Goal: Navigation & Orientation: Understand site structure

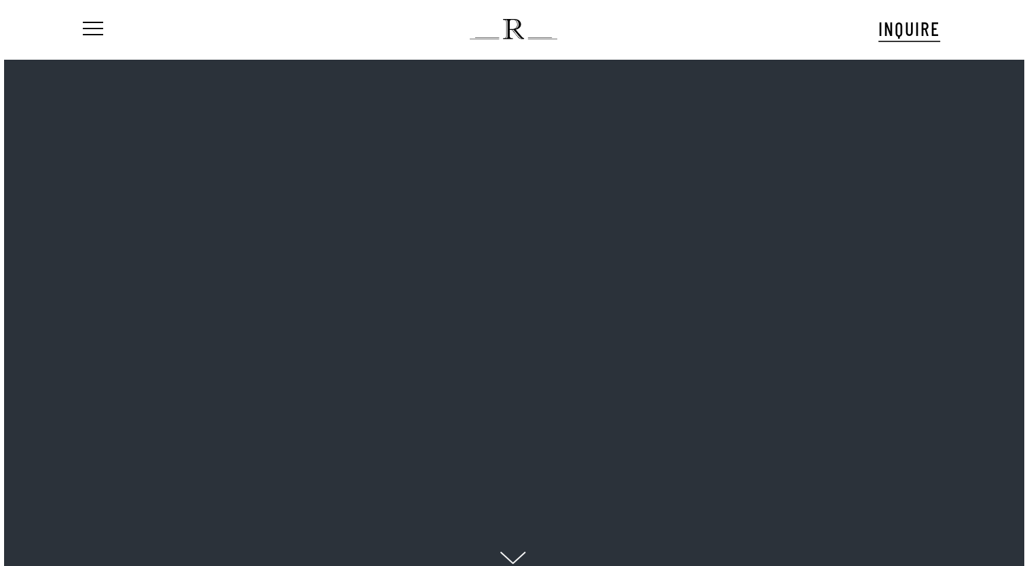
scroll to position [20, 0]
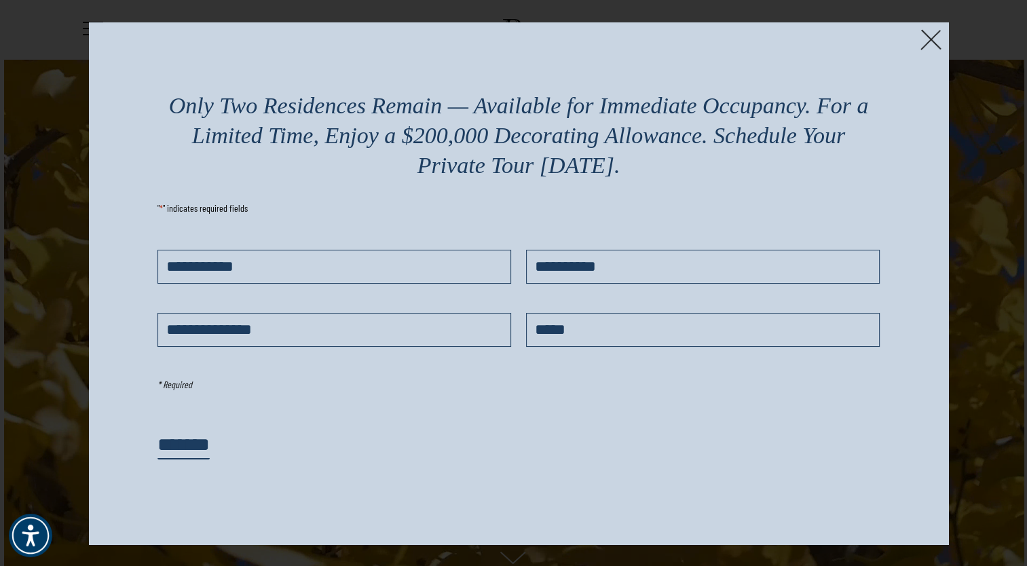
click at [930, 37] on img at bounding box center [931, 39] width 21 height 21
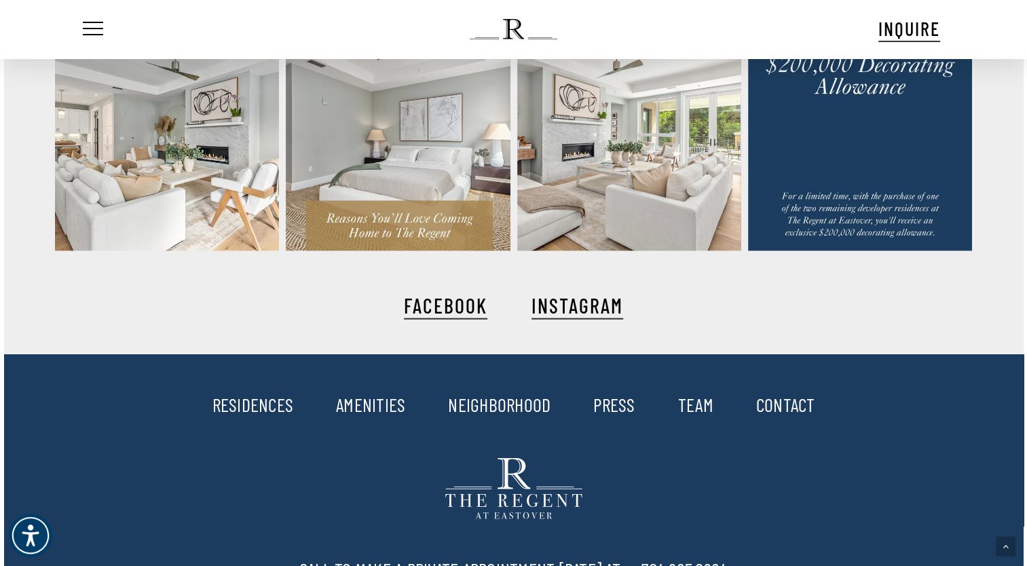
scroll to position [2959, 0]
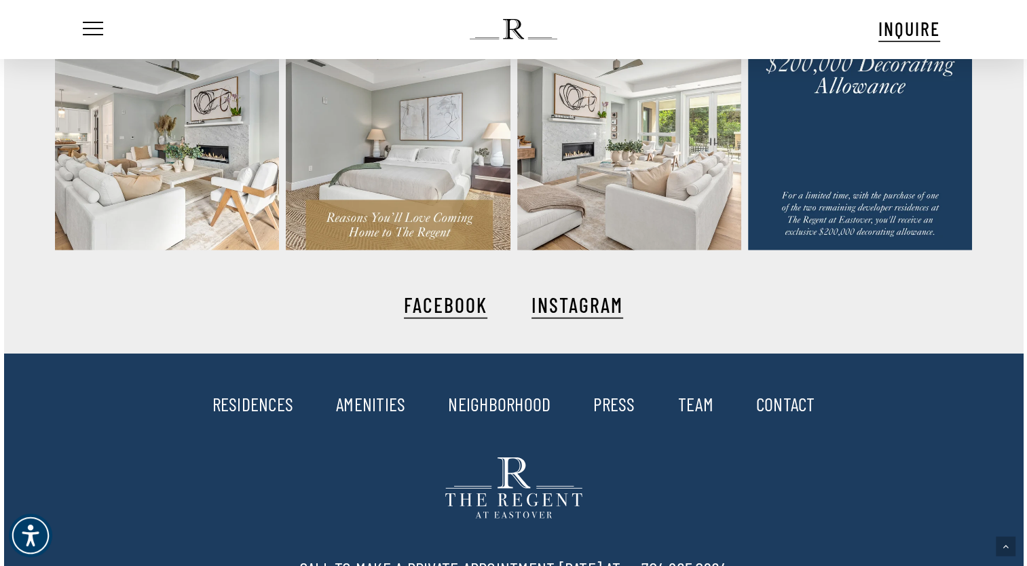
click at [363, 408] on link "AMENITIES" at bounding box center [370, 403] width 69 height 23
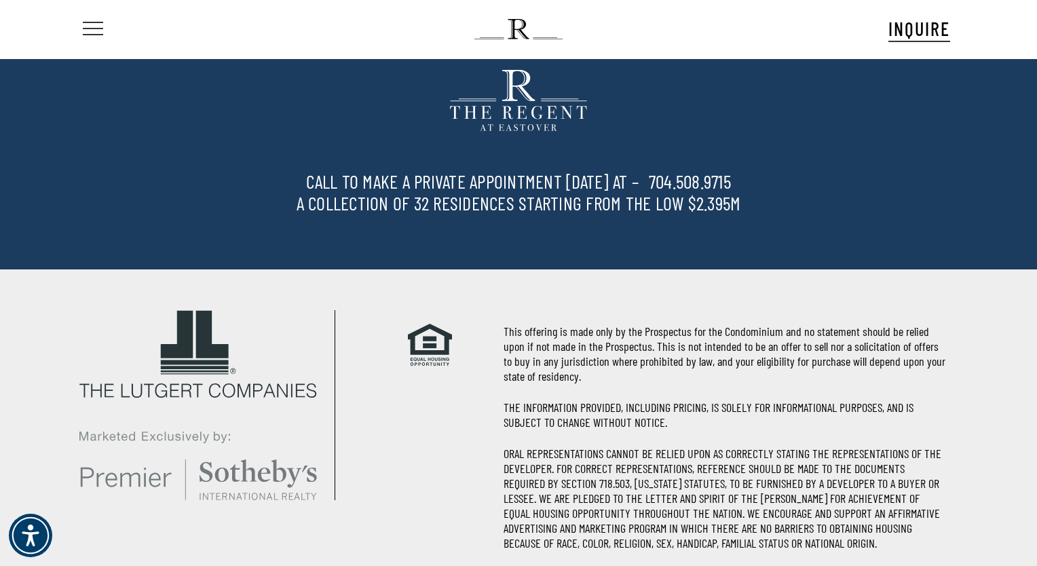
click at [92, 25] on span "Navigation Menu" at bounding box center [93, 29] width 15 height 19
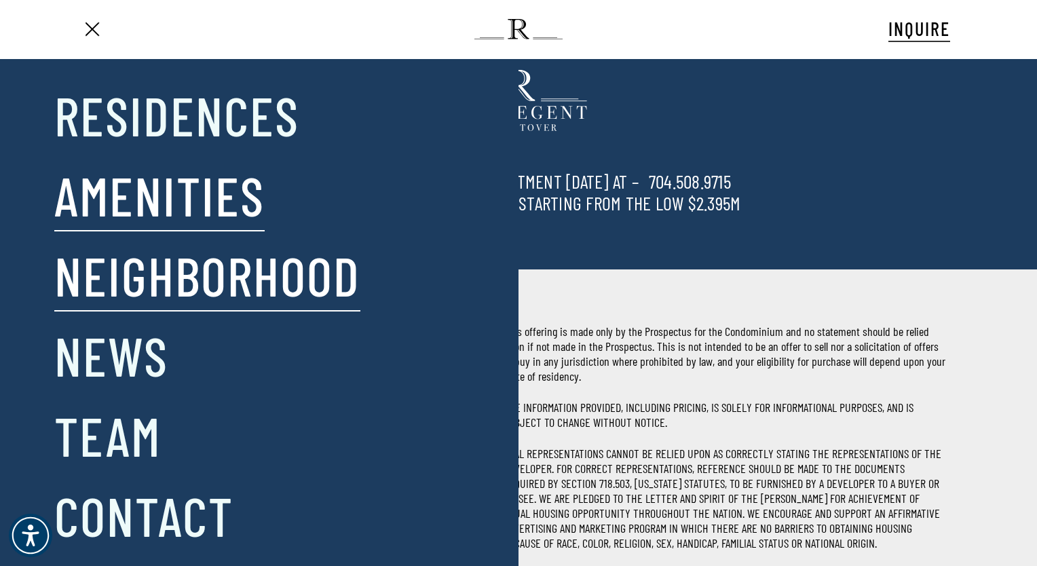
click at [144, 293] on link "Neighborhood" at bounding box center [207, 275] width 306 height 71
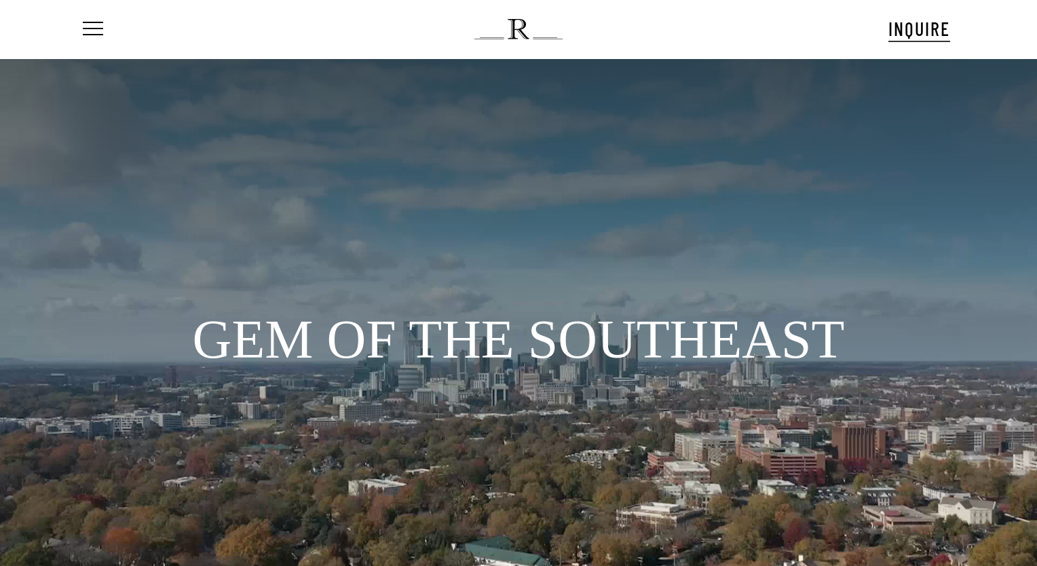
scroll to position [37, 0]
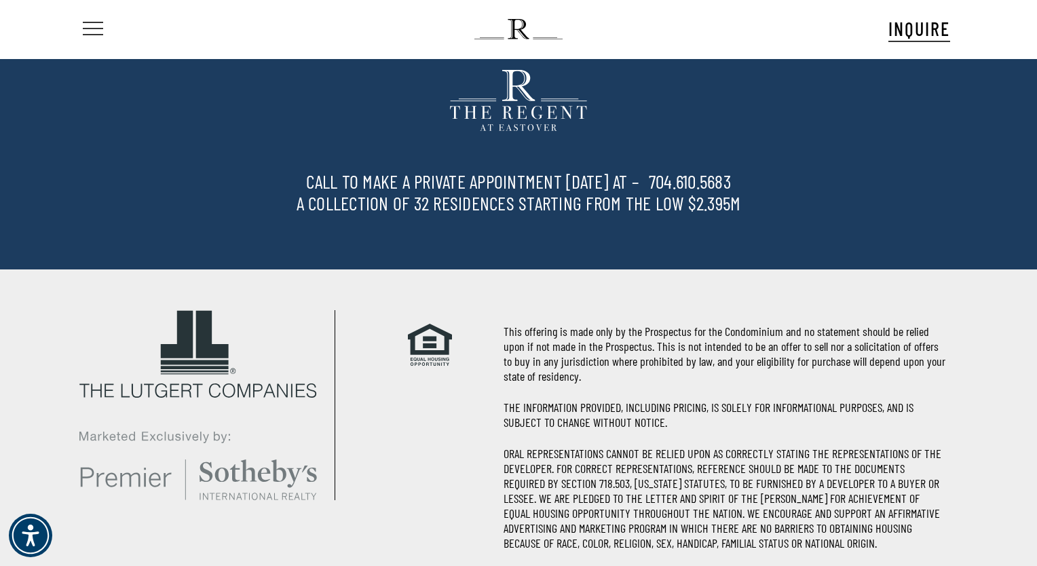
click at [100, 25] on span "Navigation Menu" at bounding box center [93, 29] width 20 height 15
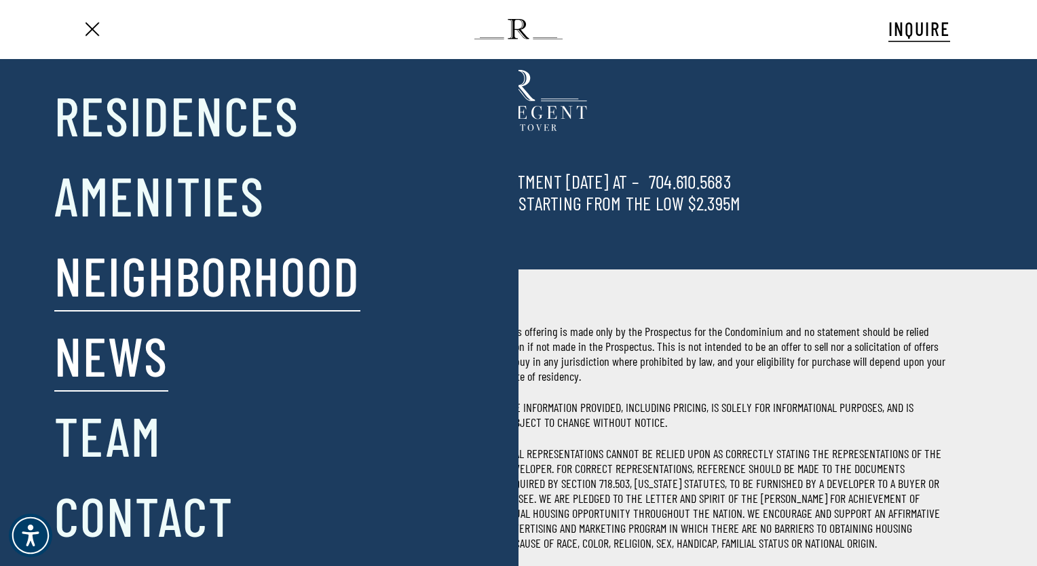
click at [119, 371] on link "News" at bounding box center [111, 355] width 114 height 71
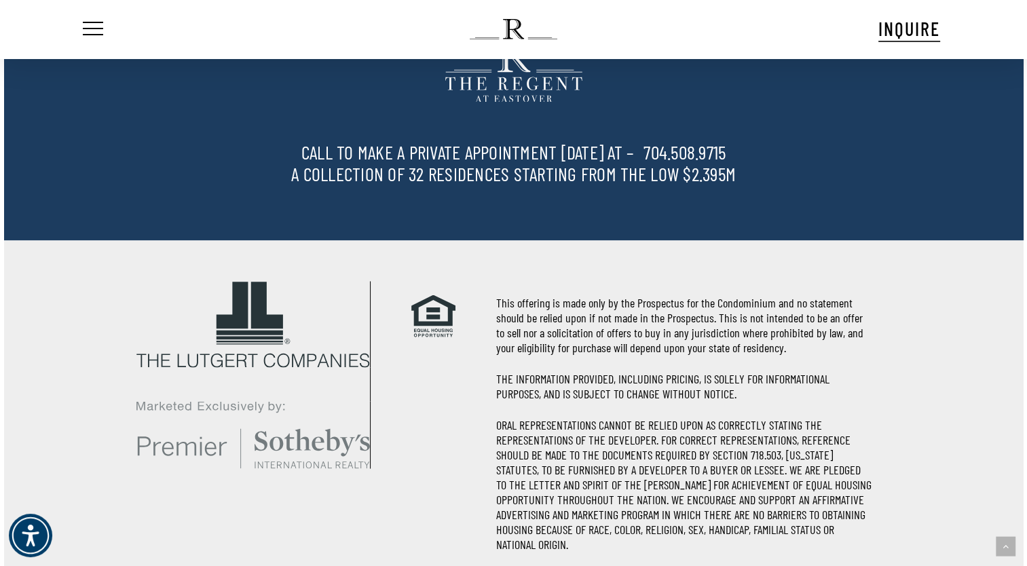
scroll to position [2376, 0]
